Goal: Use online tool/utility: Utilize a website feature to perform a specific function

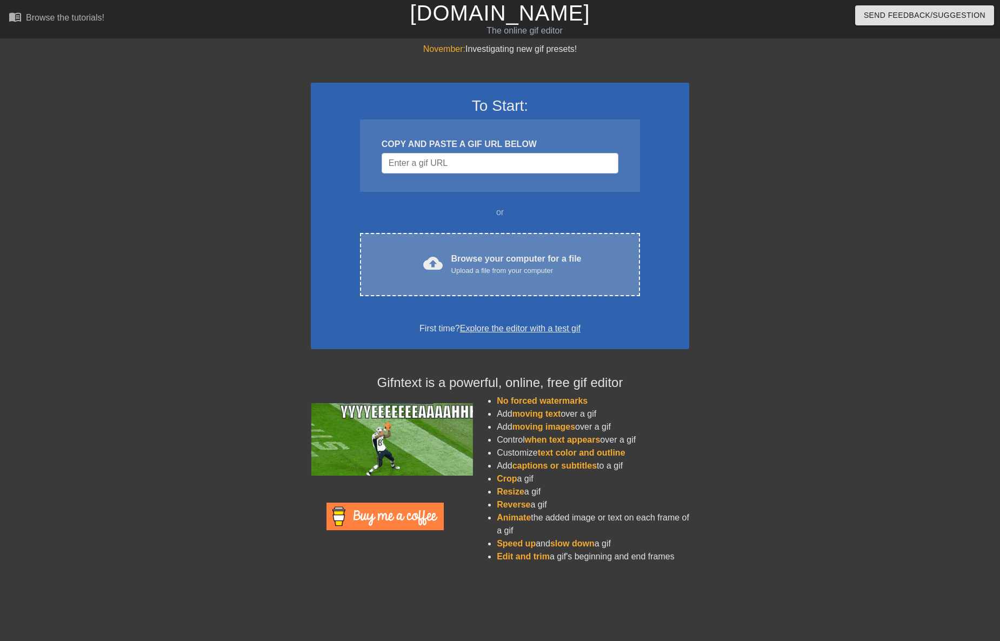
click at [457, 280] on div "cloud_upload Browse your computer for a file Upload a file from your computer C…" at bounding box center [500, 264] width 280 height 63
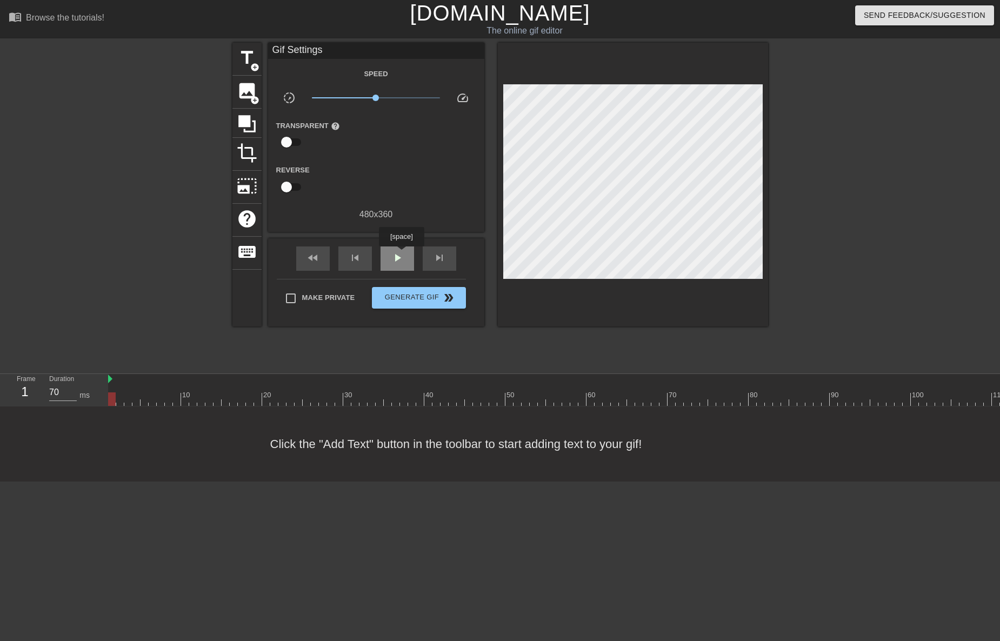
click at [401, 254] on span "play_arrow" at bounding box center [397, 257] width 13 height 13
click at [401, 254] on span "pause" at bounding box center [397, 257] width 13 height 13
click at [397, 263] on span "play_arrow" at bounding box center [397, 257] width 13 height 13
click at [397, 263] on span "pause" at bounding box center [397, 257] width 13 height 13
click at [397, 263] on span "play_arrow" at bounding box center [397, 257] width 13 height 13
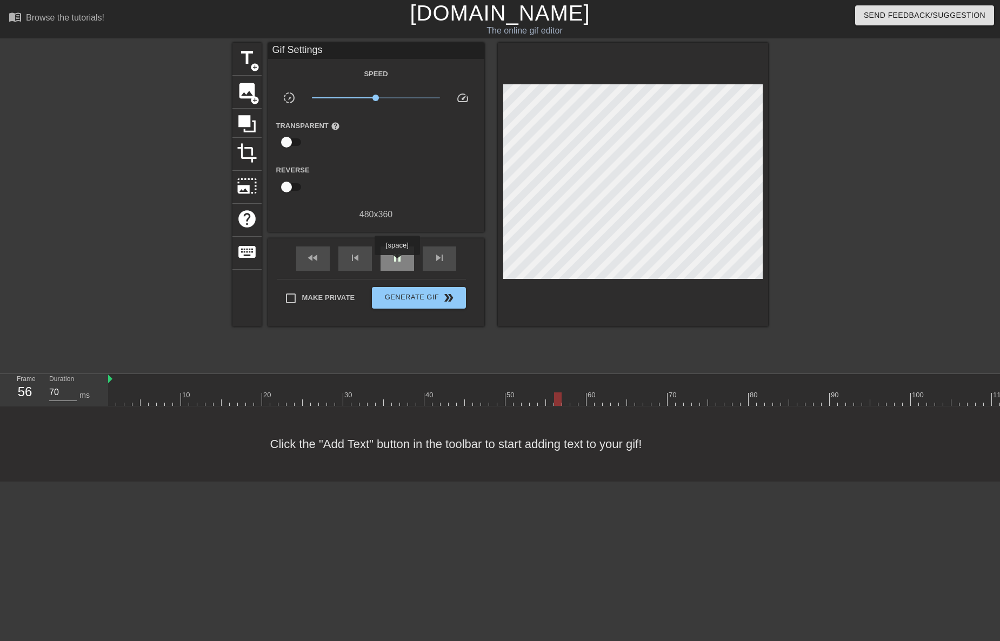
click at [397, 263] on span "pause" at bounding box center [397, 257] width 13 height 13
click at [406, 260] on div "play_arrow" at bounding box center [398, 259] width 34 height 24
click at [406, 260] on div "pause" at bounding box center [398, 259] width 34 height 24
